Goal: Task Accomplishment & Management: Use online tool/utility

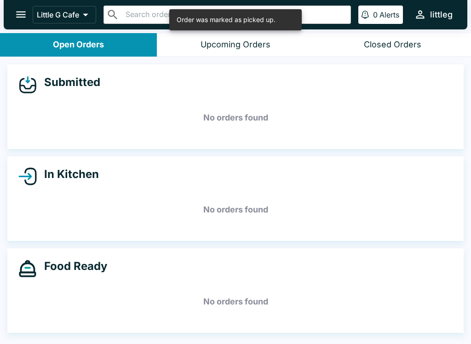
click at [13, 10] on button "open drawer" at bounding box center [20, 14] width 23 height 23
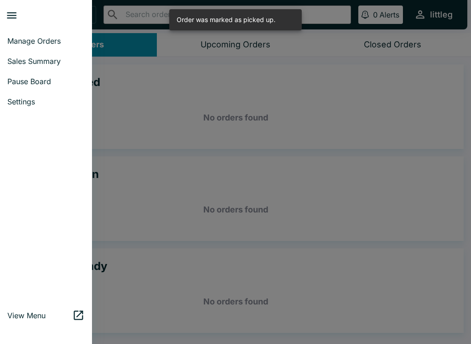
click at [33, 82] on span "Pause Board" at bounding box center [45, 81] width 77 height 9
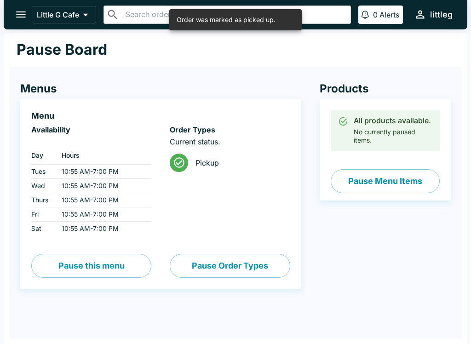
click at [374, 183] on button "Pause Menu Items" at bounding box center [385, 181] width 109 height 24
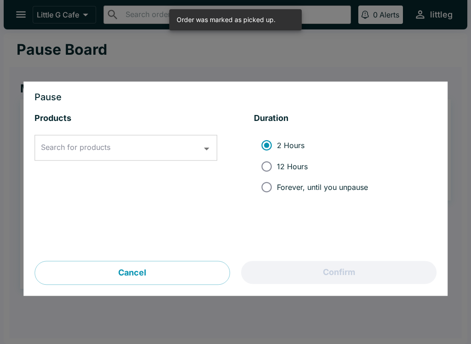
click at [269, 192] on input "Forever, until you unpause" at bounding box center [266, 187] width 21 height 21
radio input "true"
click at [184, 145] on input "Search for products" at bounding box center [119, 147] width 161 height 17
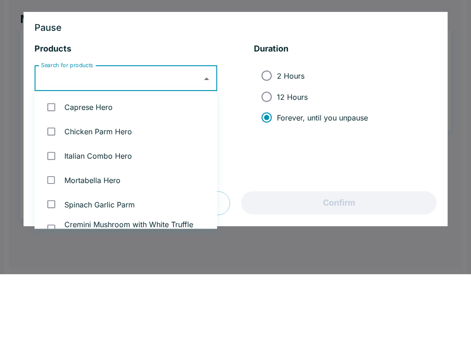
click at [87, 165] on li "Caprese Hero" at bounding box center [126, 177] width 183 height 24
checkbox input "true"
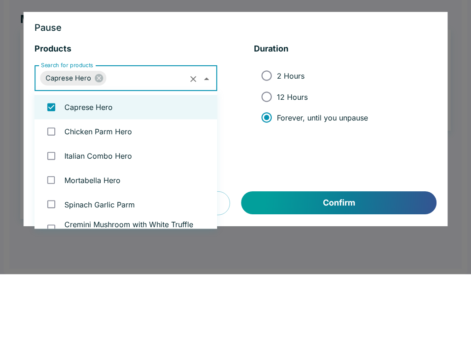
click at [105, 189] on li "Chicken Parm Hero" at bounding box center [126, 201] width 183 height 24
checkbox input "true"
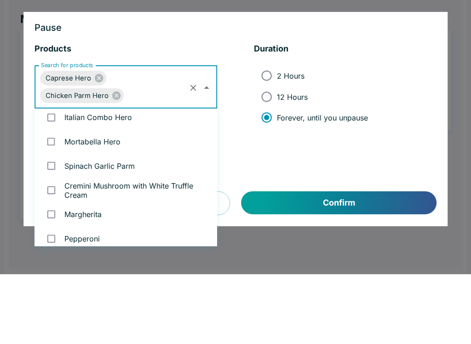
scroll to position [56, 0]
click at [104, 175] on li "Italian Combo Hero" at bounding box center [126, 187] width 183 height 24
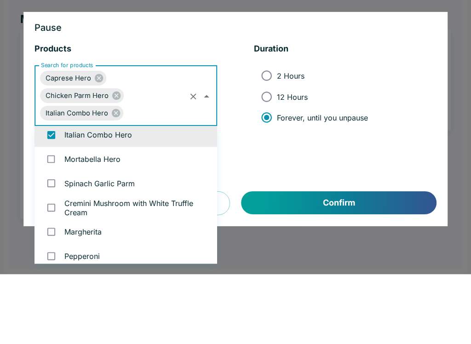
click at [108, 192] on li "Italian Combo Hero" at bounding box center [126, 204] width 183 height 24
checkbox input "false"
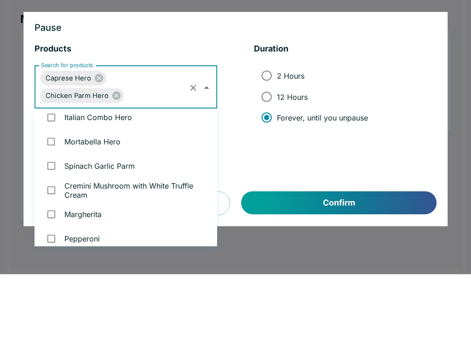
scroll to position [79, 0]
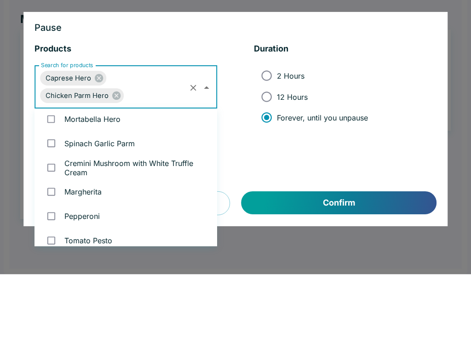
click at [99, 177] on li "Mortabella Hero" at bounding box center [126, 189] width 183 height 24
checkbox input "true"
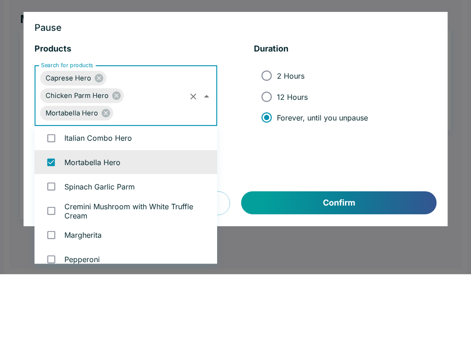
scroll to position [52, 0]
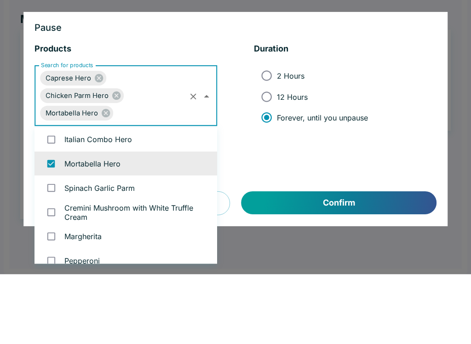
click at [109, 197] on li "Italian Combo Hero" at bounding box center [126, 209] width 183 height 24
checkbox input "true"
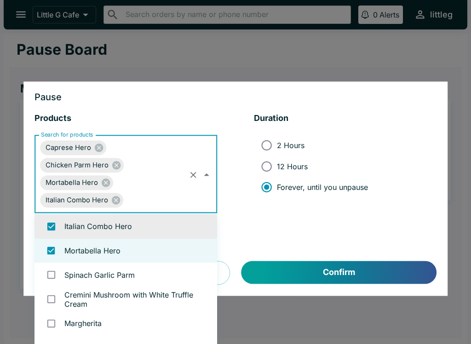
click at [331, 274] on button "Confirm" at bounding box center [339, 272] width 195 height 23
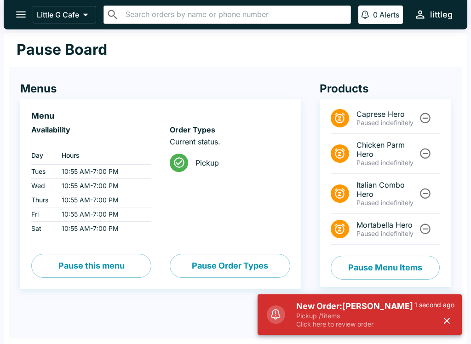
click at [390, 310] on h5 "New Order: [PERSON_NAME]" at bounding box center [355, 306] width 118 height 11
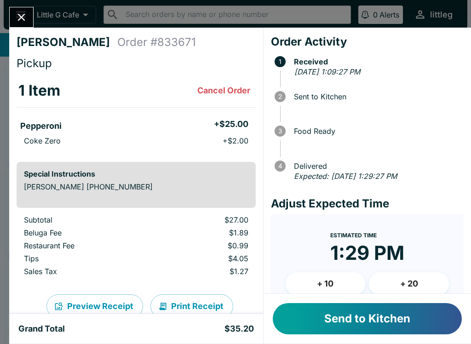
click at [26, 16] on icon "Close" at bounding box center [21, 17] width 12 height 12
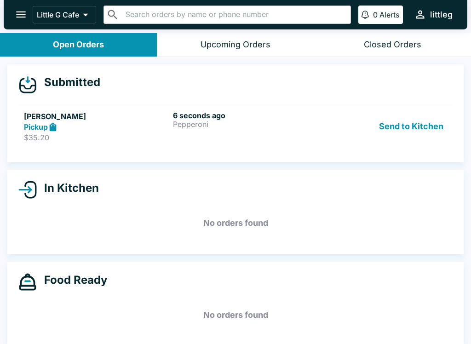
click at [203, 122] on p "Pepperoni" at bounding box center [245, 124] width 145 height 8
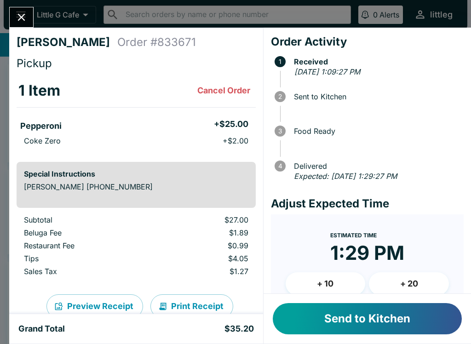
click at [369, 314] on button "Send to Kitchen" at bounding box center [367, 318] width 189 height 31
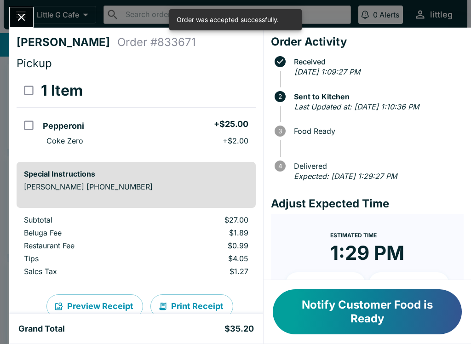
click at [17, 21] on icon "Close" at bounding box center [21, 17] width 12 height 12
